Goal: Task Accomplishment & Management: Use online tool/utility

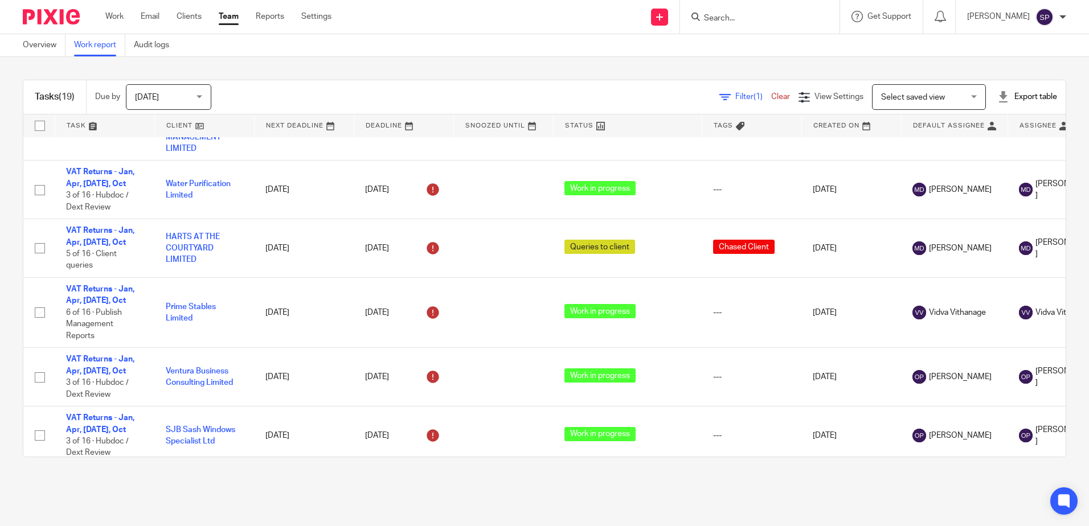
scroll to position [399, 0]
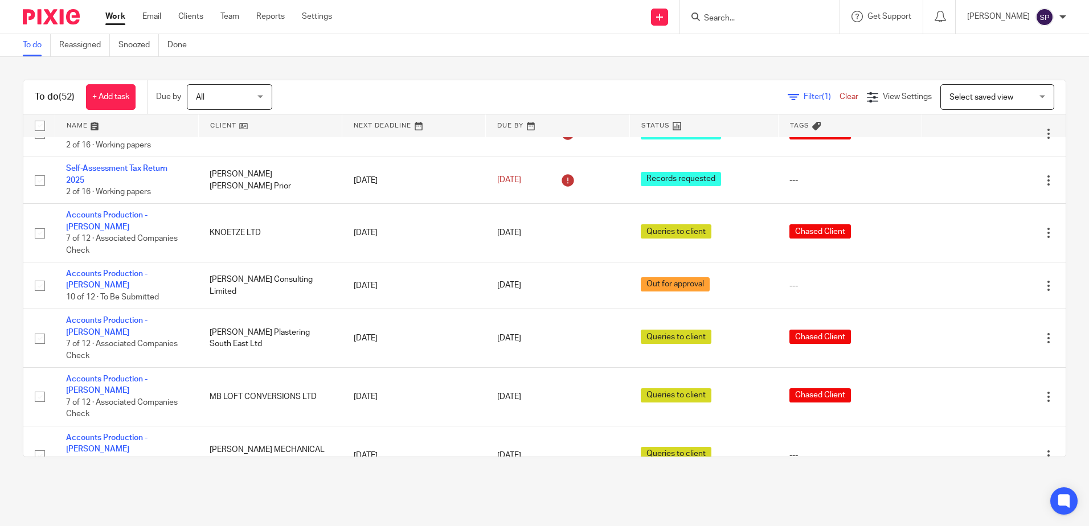
scroll to position [2037, 0]
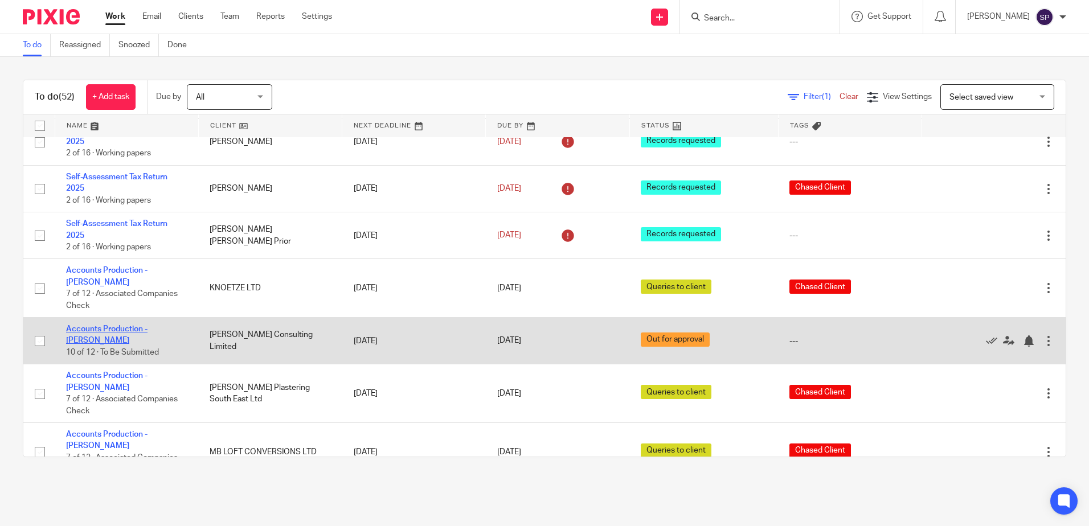
click at [132, 325] on link "Accounts Production - Sarah" at bounding box center [106, 334] width 81 height 19
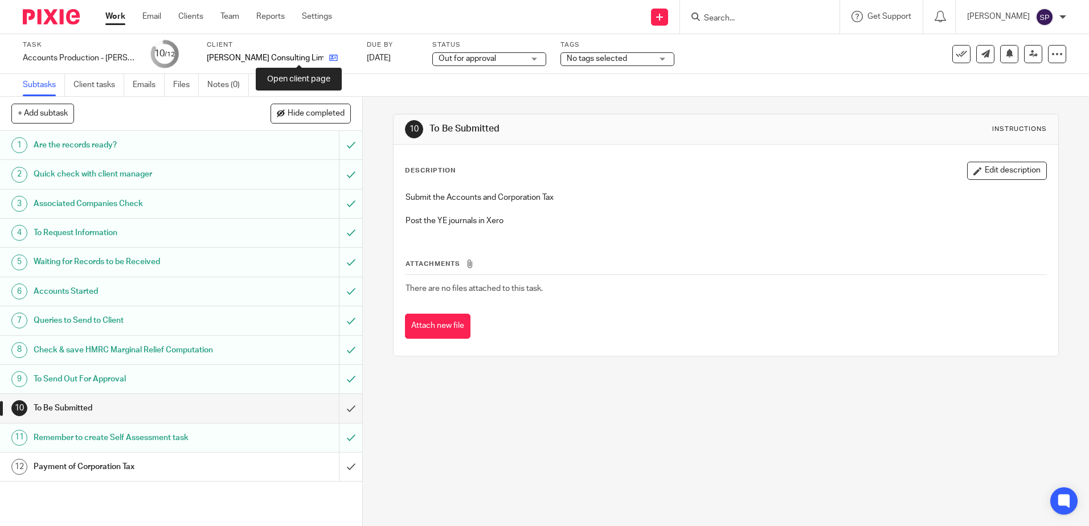
click at [329, 59] on icon at bounding box center [333, 58] width 9 height 9
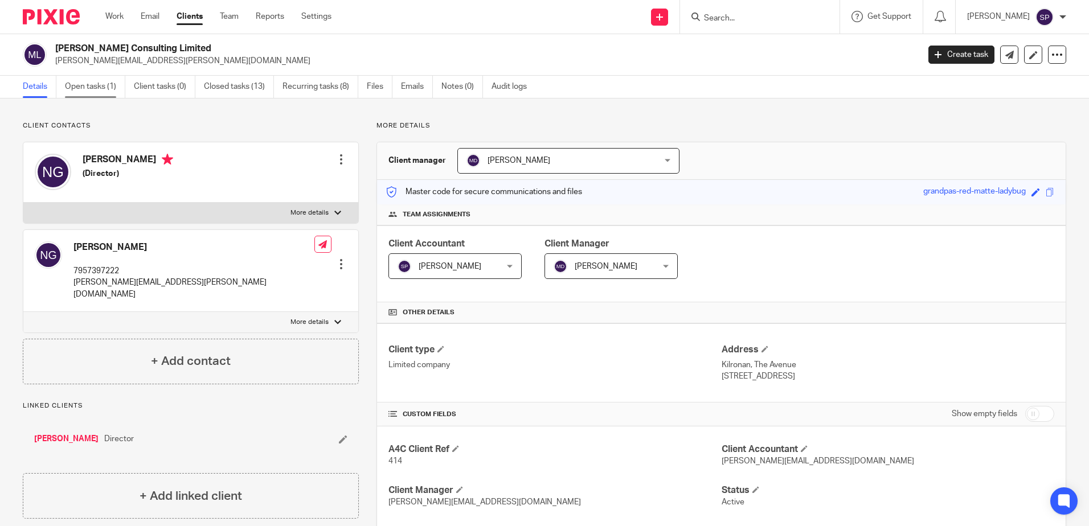
click at [93, 88] on link "Open tasks (1)" at bounding box center [95, 87] width 60 height 22
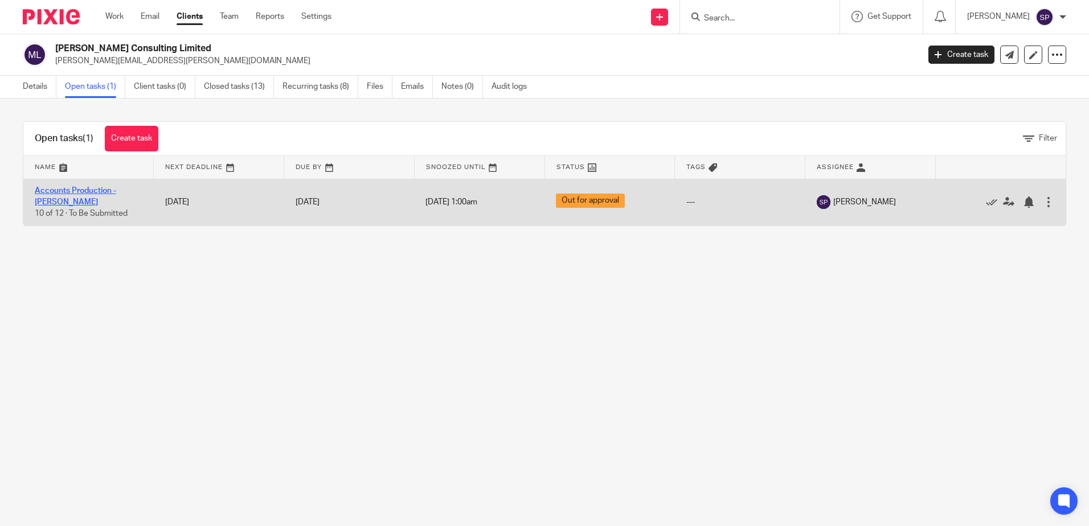
click at [106, 193] on link "Accounts Production - [PERSON_NAME]" at bounding box center [75, 196] width 81 height 19
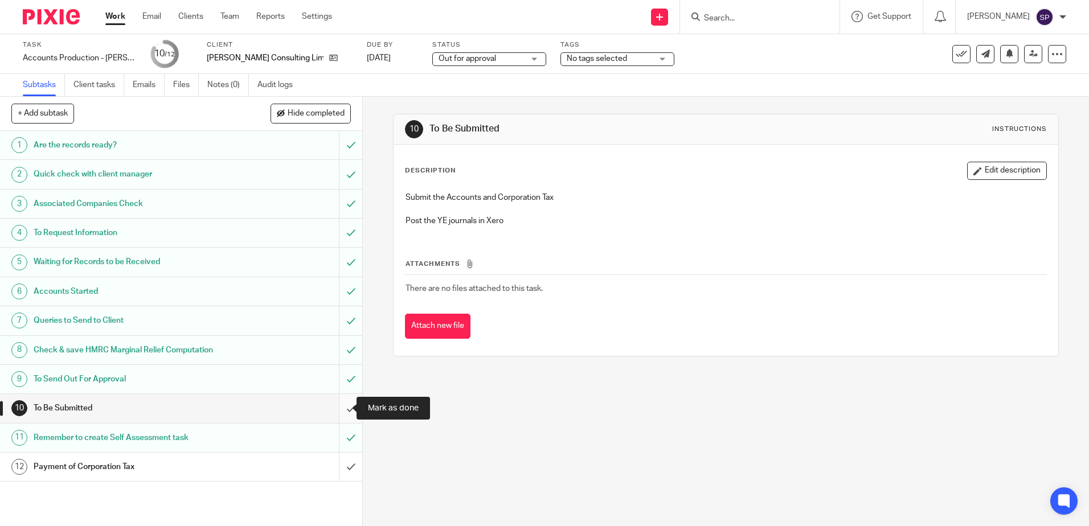
click at [337, 410] on input "submit" at bounding box center [181, 408] width 362 height 28
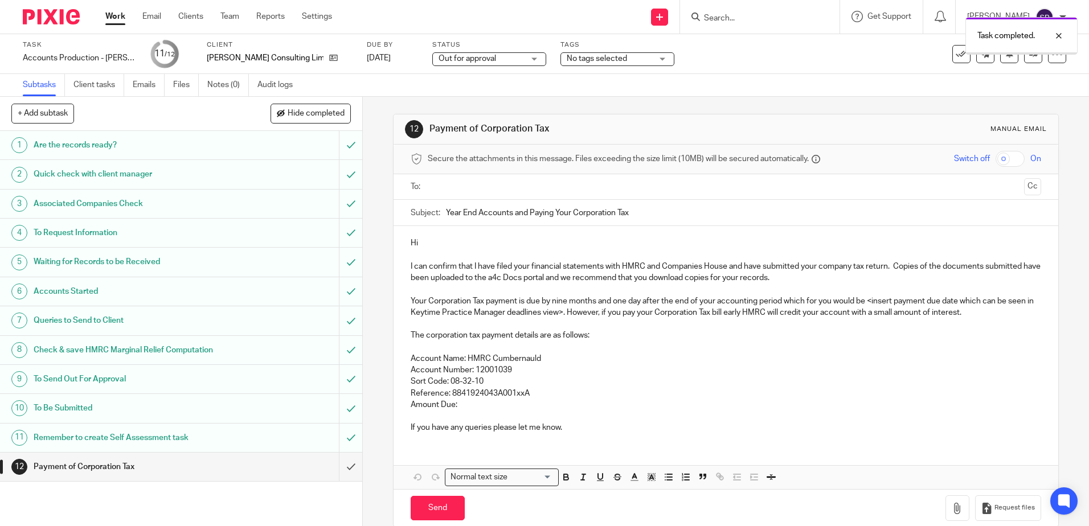
click at [494, 57] on div "Out for approval Out for approval" at bounding box center [489, 59] width 114 height 14
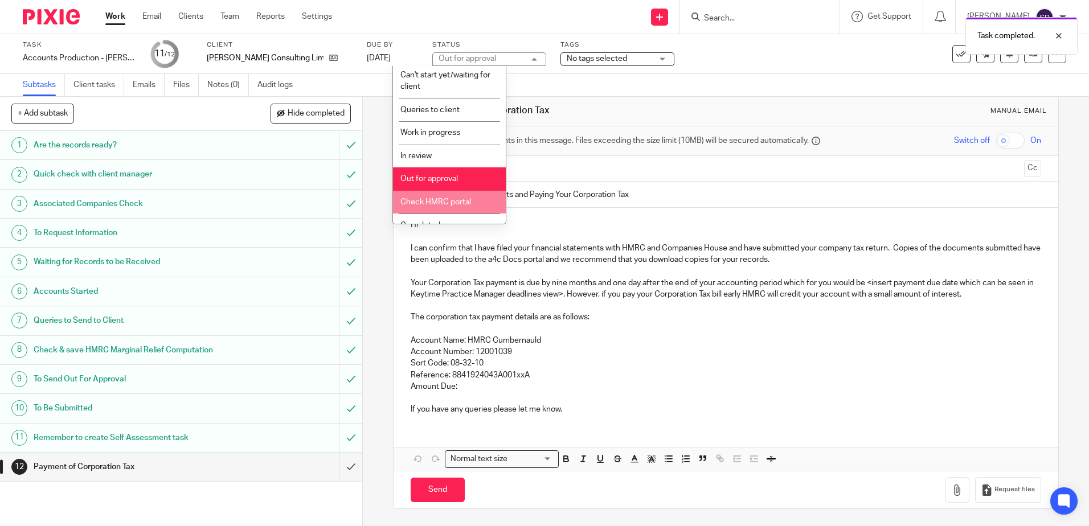
scroll to position [85, 0]
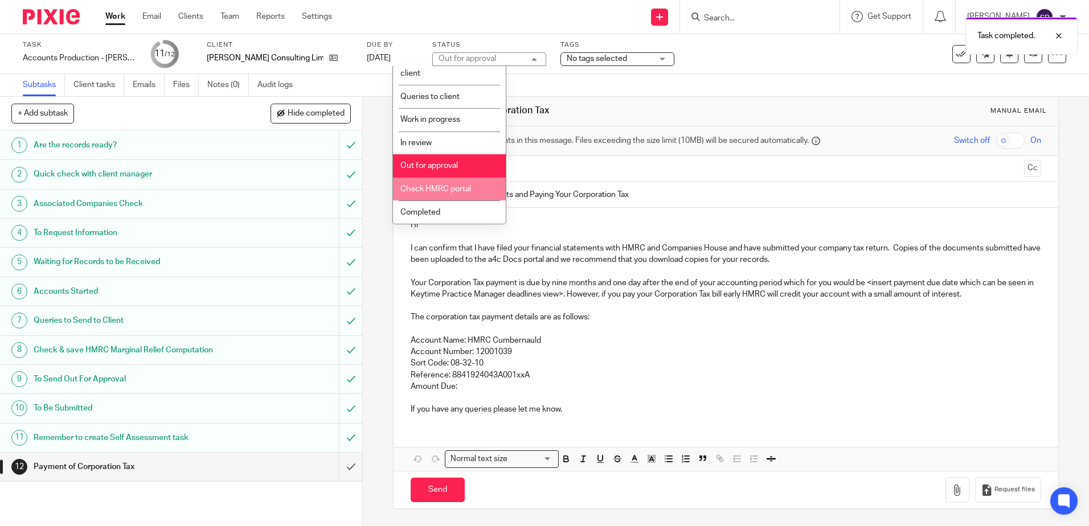
click at [442, 190] on span "Check HMRC portal" at bounding box center [435, 189] width 71 height 8
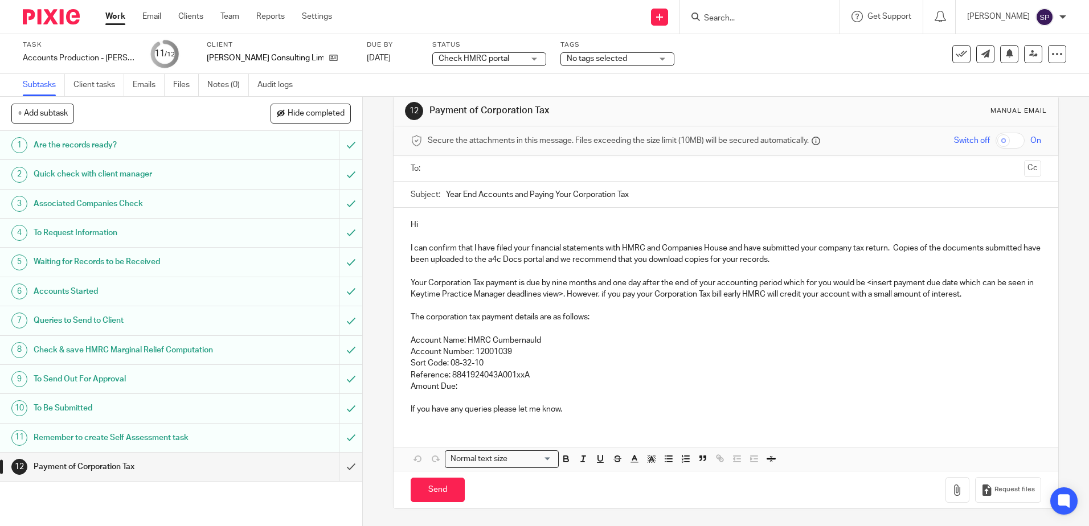
click at [112, 19] on link "Work" at bounding box center [115, 16] width 20 height 11
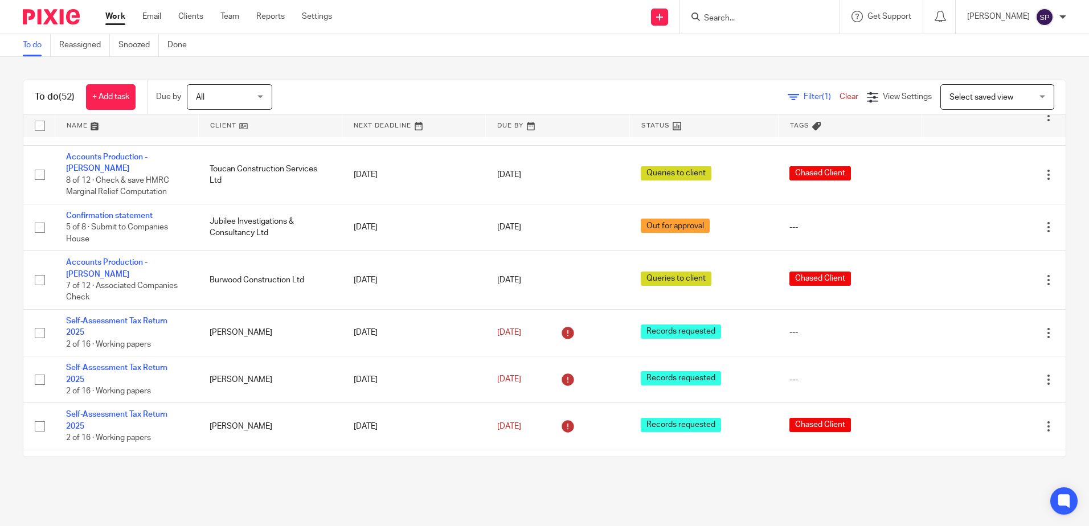
scroll to position [392, 0]
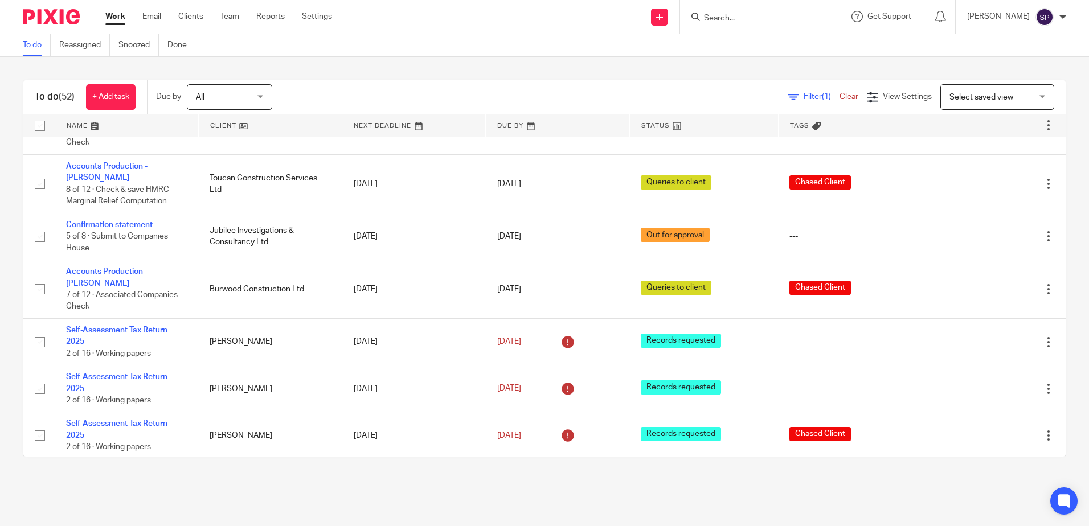
click at [110, 467] on link "Self-Assessment Tax Return 2025" at bounding box center [116, 476] width 101 height 19
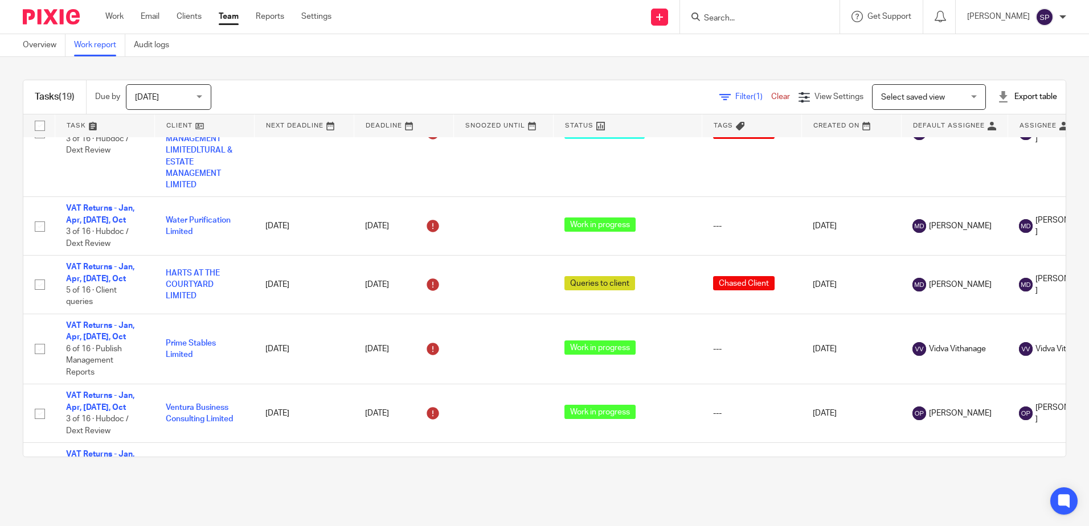
scroll to position [223, 0]
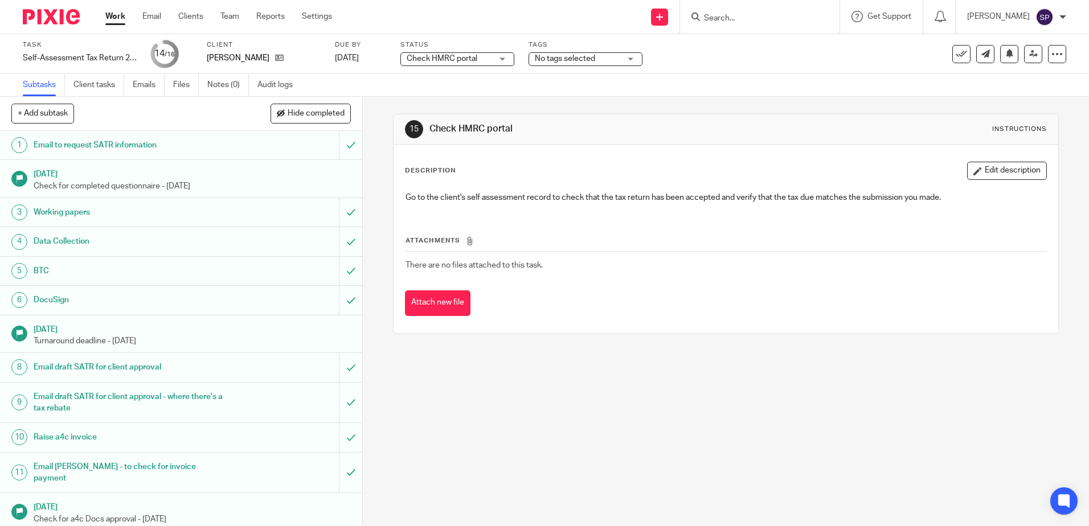
click at [502, 56] on div "Check HMRC portal Check HMRC portal" at bounding box center [457, 59] width 114 height 14
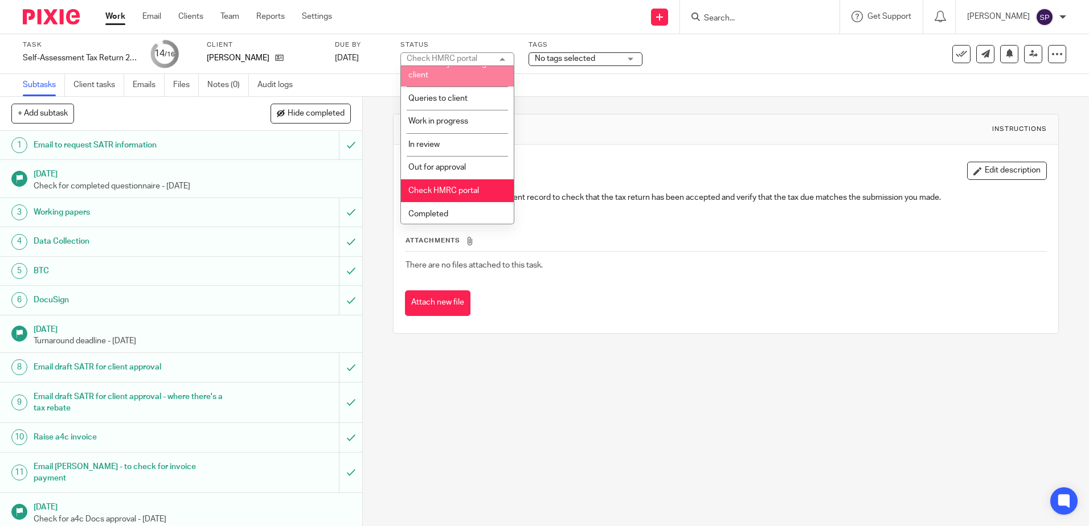
scroll to position [85, 0]
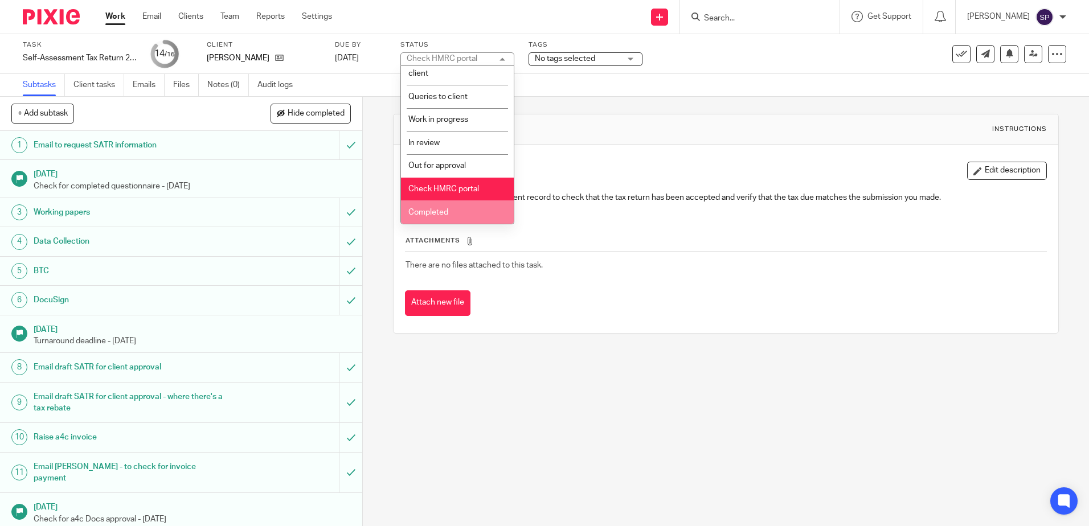
click at [444, 207] on li "Completed" at bounding box center [457, 211] width 113 height 23
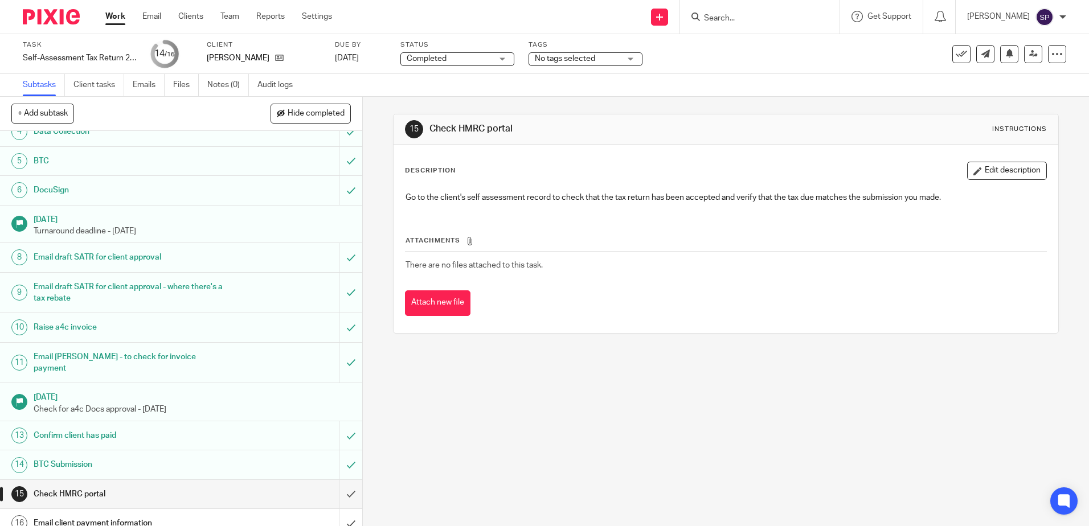
scroll to position [110, 0]
click at [338, 485] on input "submit" at bounding box center [181, 493] width 362 height 28
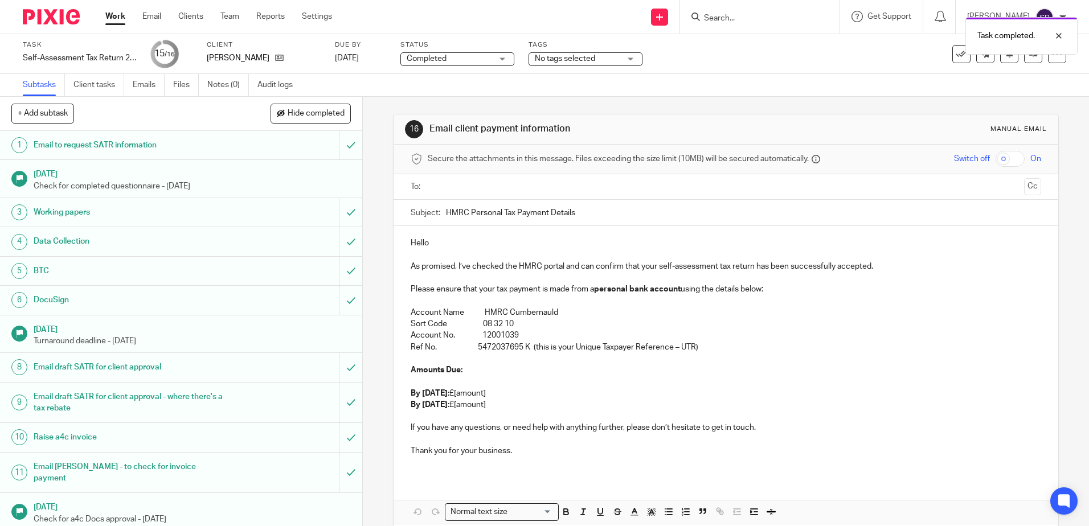
click at [426, 244] on p "Hello" at bounding box center [726, 242] width 630 height 11
drag, startPoint x: 441, startPoint y: 212, endPoint x: 460, endPoint y: 212, distance: 18.2
click at [460, 212] on div "Subject: HMRC Personal Tax Payment Details" at bounding box center [726, 213] width 630 height 26
drag, startPoint x: 465, startPoint y: 211, endPoint x: 442, endPoint y: 212, distance: 22.2
click at [446, 212] on input "HMRC Personal Tax Payment Details" at bounding box center [743, 213] width 594 height 26
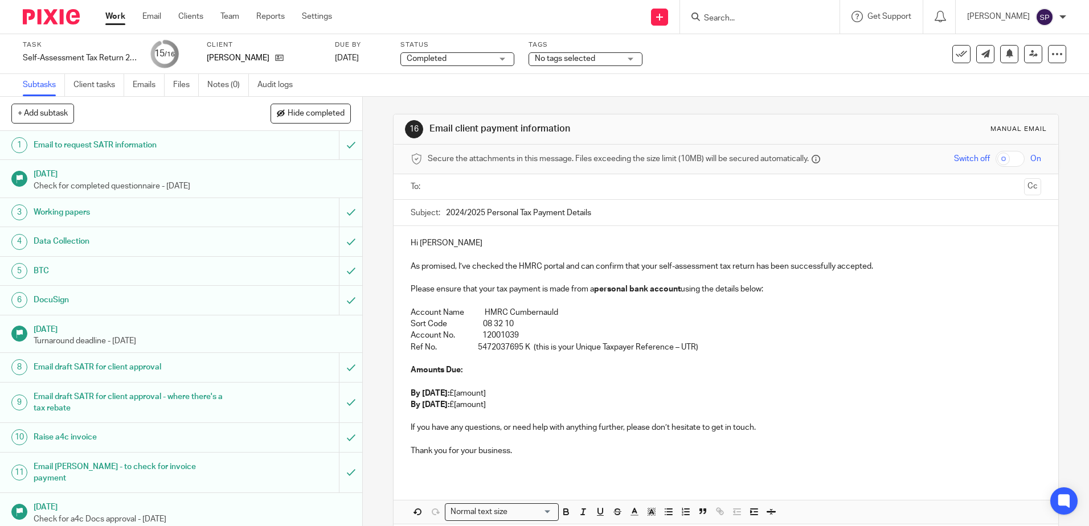
drag, startPoint x: 532, startPoint y: 217, endPoint x: 593, endPoint y: 214, distance: 61.0
click at [593, 214] on input "2024/2025 Personal Tax Payment Details" at bounding box center [743, 213] width 594 height 26
type input "2024/2025 Personal Tax Return"
click at [465, 184] on input "text" at bounding box center [725, 187] width 587 height 13
drag, startPoint x: 407, startPoint y: 293, endPoint x: 777, endPoint y: 297, distance: 369.6
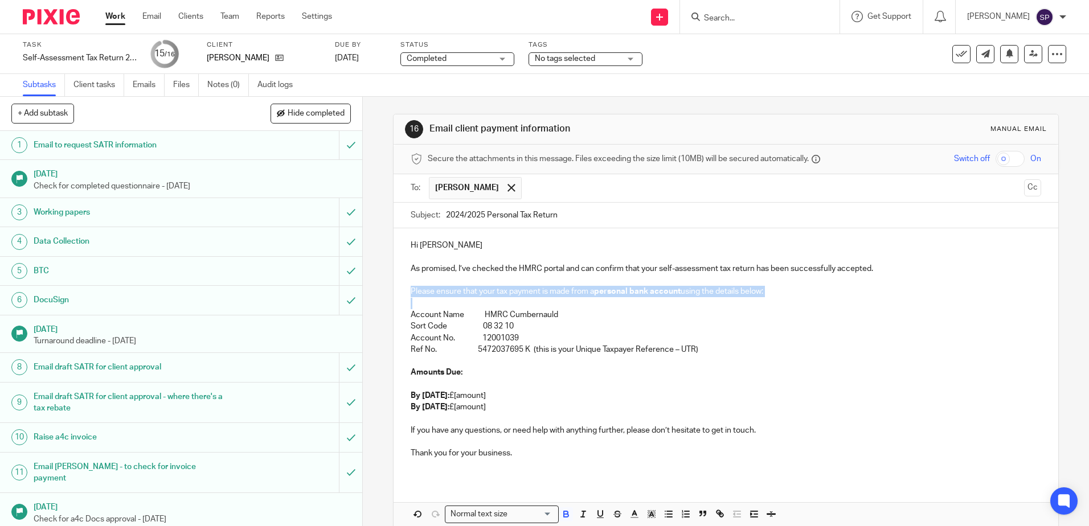
click at [777, 297] on div "Hi Ken As promised, I’ve checked the HMRC portal and can confirm that your self…" at bounding box center [725, 353] width 664 height 251
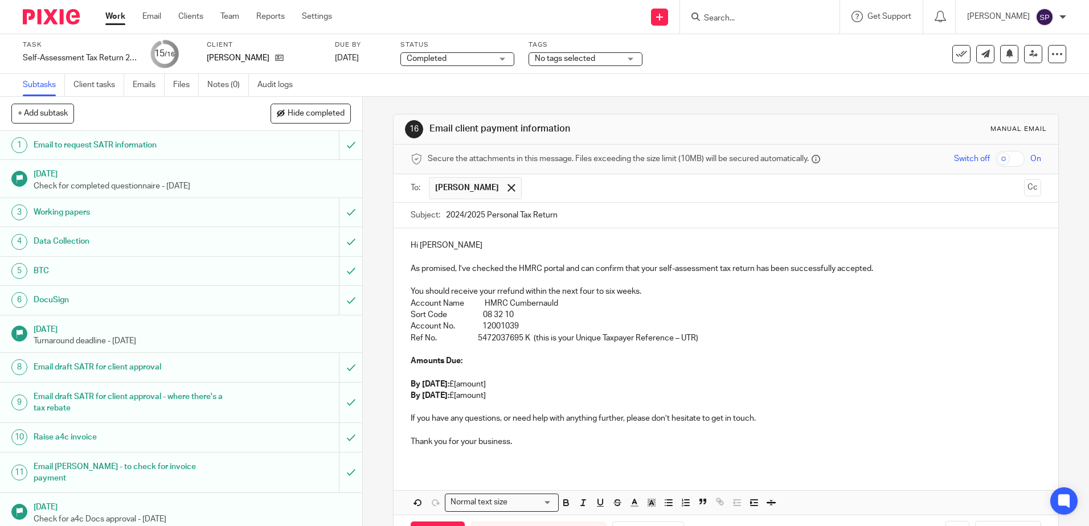
click at [496, 293] on p "You should receive your rrefund within the next four to six weeks." at bounding box center [726, 291] width 630 height 11
click at [453, 274] on p "As promised, I’ve checked the HMRC portal and can confirm that your self-assess…" at bounding box center [726, 268] width 630 height 11
click at [415, 277] on p at bounding box center [726, 279] width 630 height 11
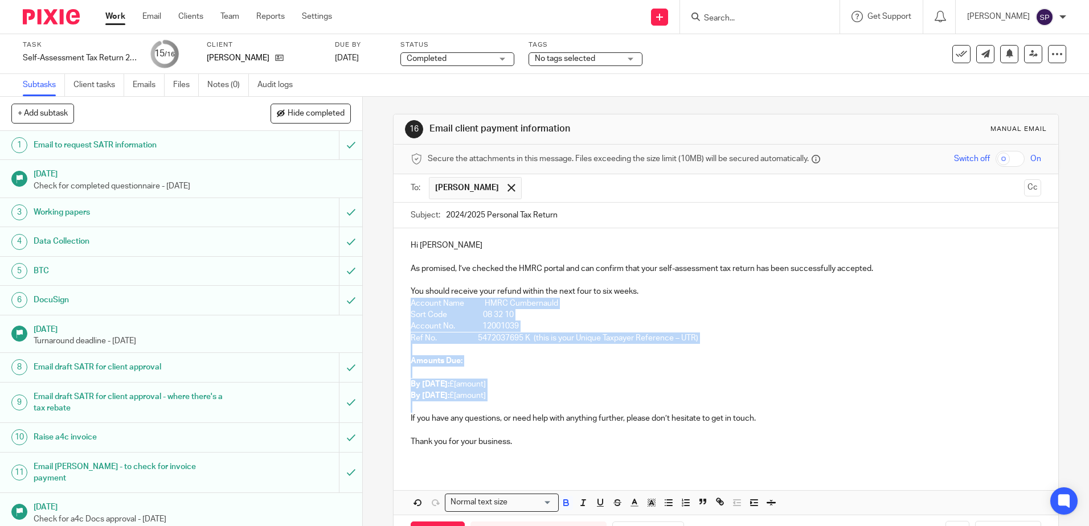
drag, startPoint x: 405, startPoint y: 306, endPoint x: 452, endPoint y: 408, distance: 112.9
click at [452, 408] on div "Hi Ken As promised, I’ve checked the HMRC portal and can confirm that your self…" at bounding box center [725, 347] width 664 height 239
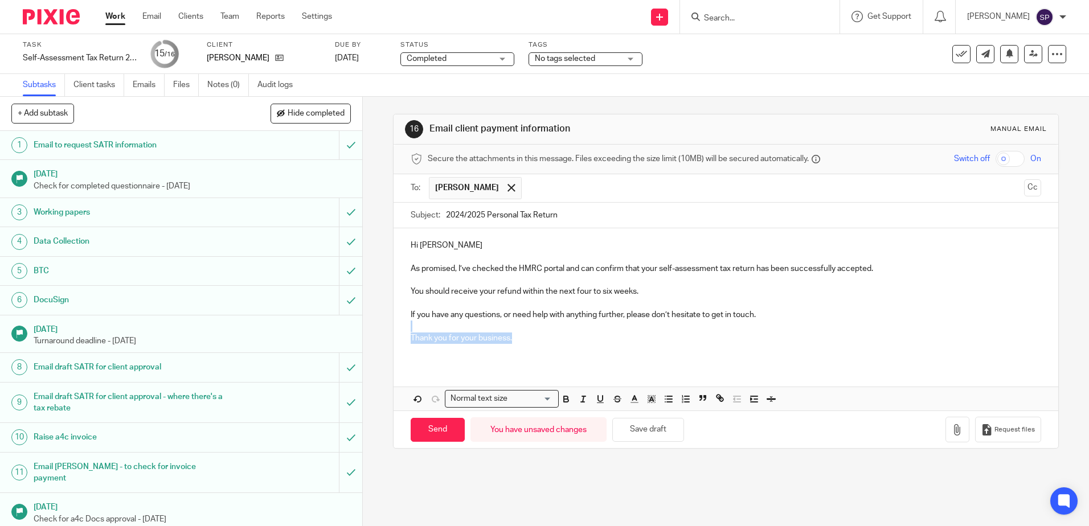
drag, startPoint x: 411, startPoint y: 328, endPoint x: 531, endPoint y: 343, distance: 121.1
click at [531, 343] on div "Hi Ken As promised, I’ve checked the HMRC portal and can confirm that your self…" at bounding box center [725, 296] width 664 height 136
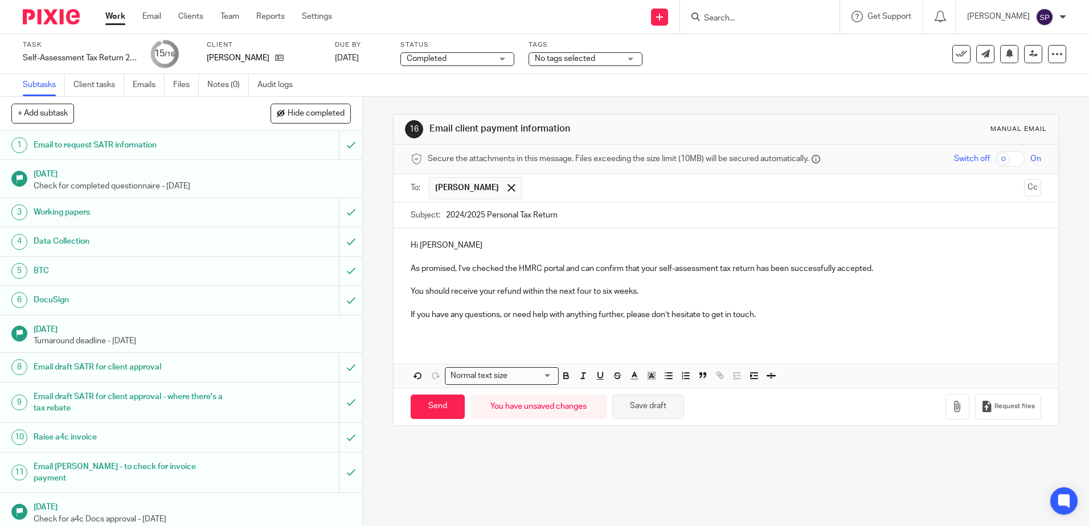
click at [641, 400] on button "Save draft" at bounding box center [648, 407] width 72 height 24
click at [433, 405] on input "Send" at bounding box center [438, 407] width 54 height 24
type input "Sent"
click at [111, 16] on link "Work" at bounding box center [115, 16] width 20 height 11
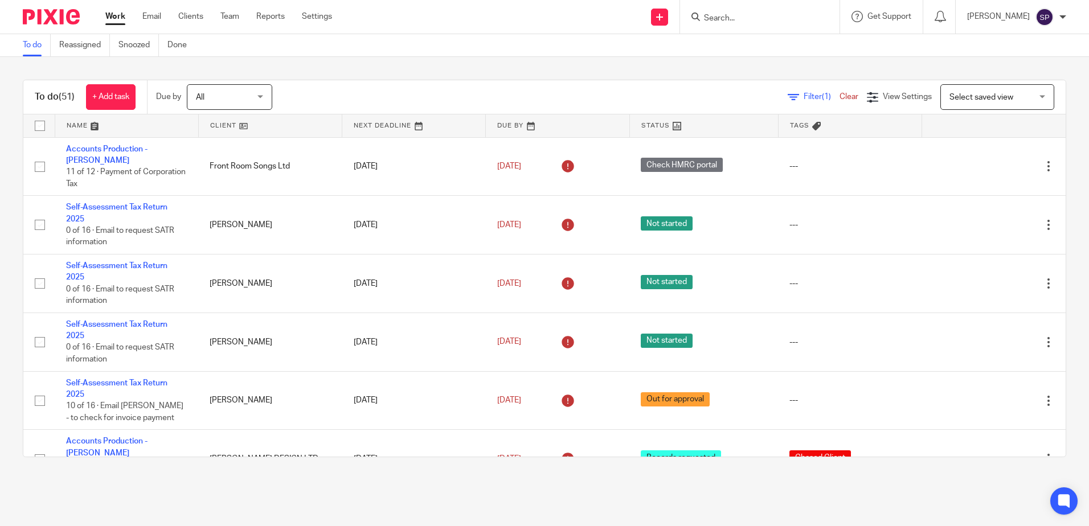
click at [1065, 17] on div at bounding box center [1062, 17] width 7 height 7
click at [1024, 73] on li "Logout" at bounding box center [1022, 79] width 75 height 17
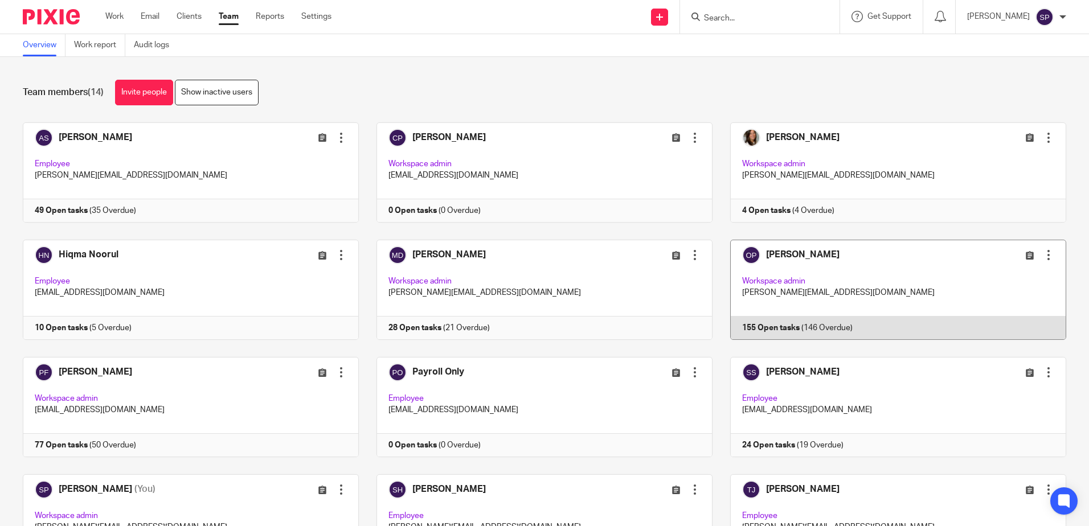
click at [767, 328] on link at bounding box center [889, 290] width 354 height 100
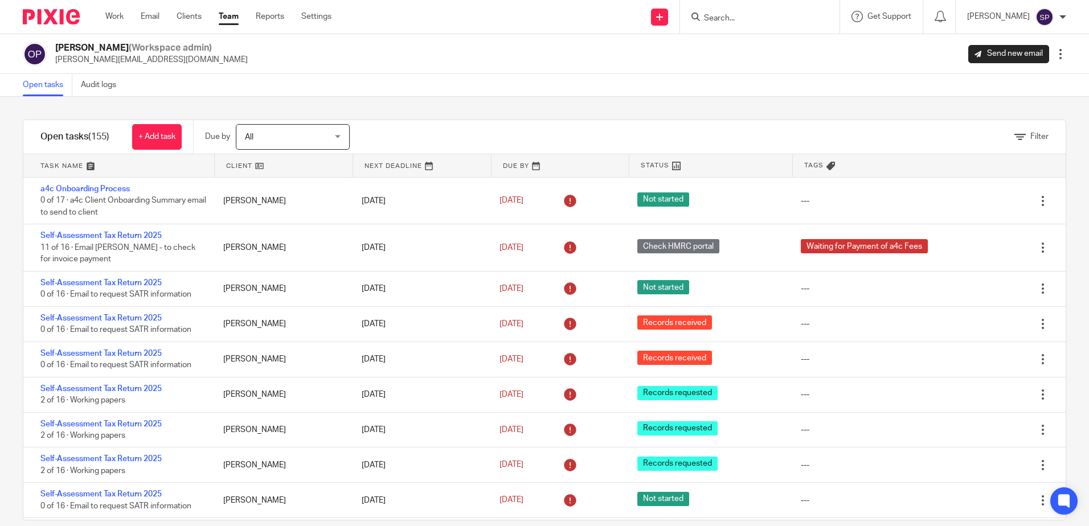
click at [106, 167] on link at bounding box center [118, 165] width 191 height 23
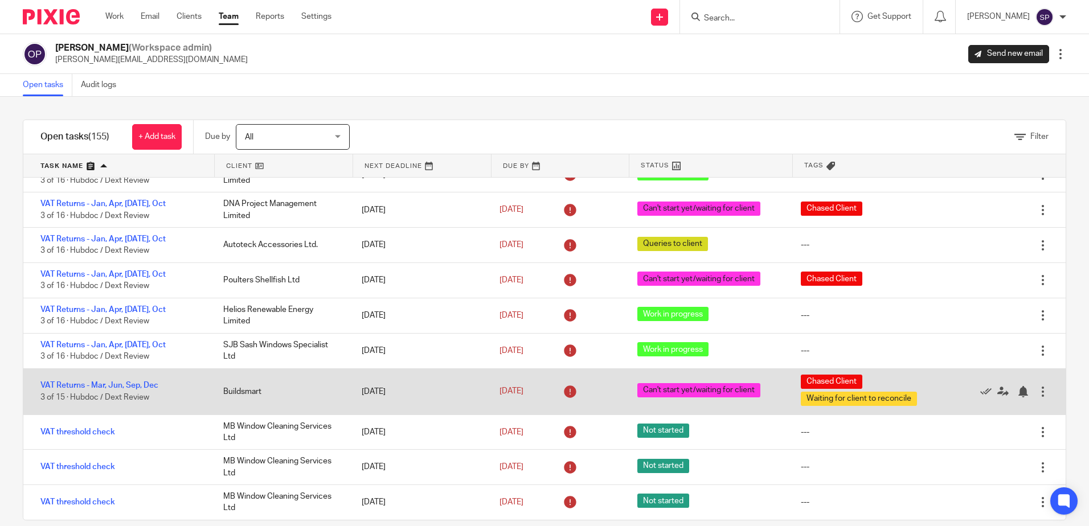
scroll to position [5179, 0]
